Goal: Navigation & Orientation: Go to known website

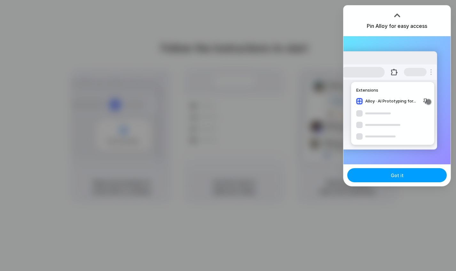
click at [410, 172] on button "Got it" at bounding box center [398, 175] width 100 height 14
